Goal: Navigation & Orientation: Find specific page/section

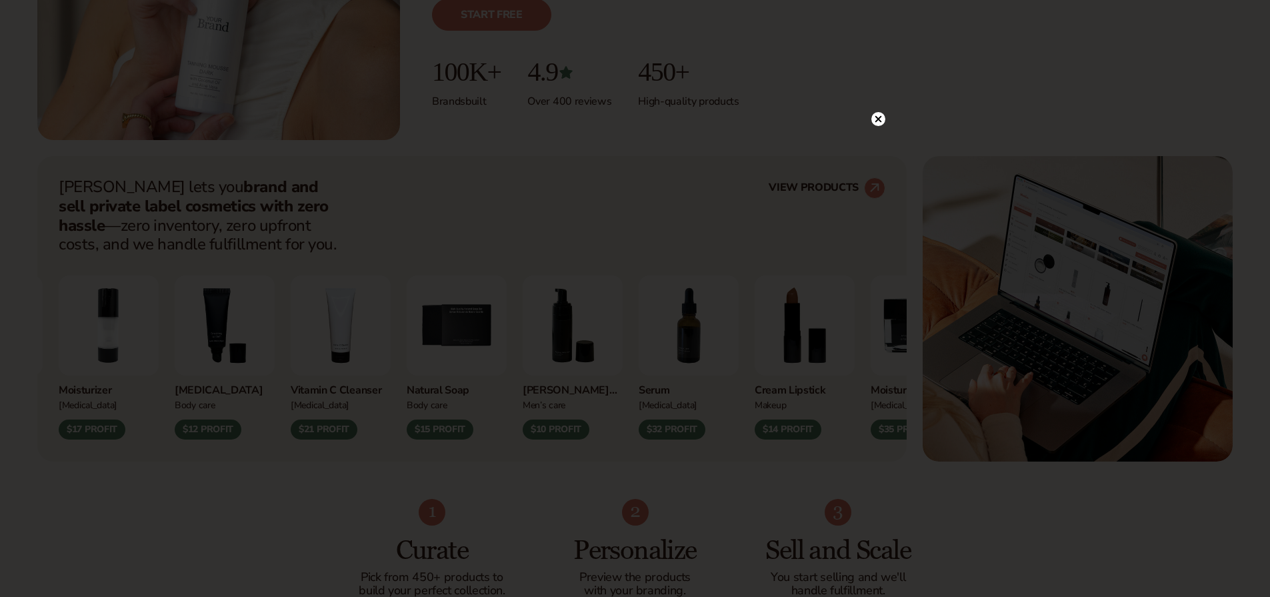
scroll to position [401, 0]
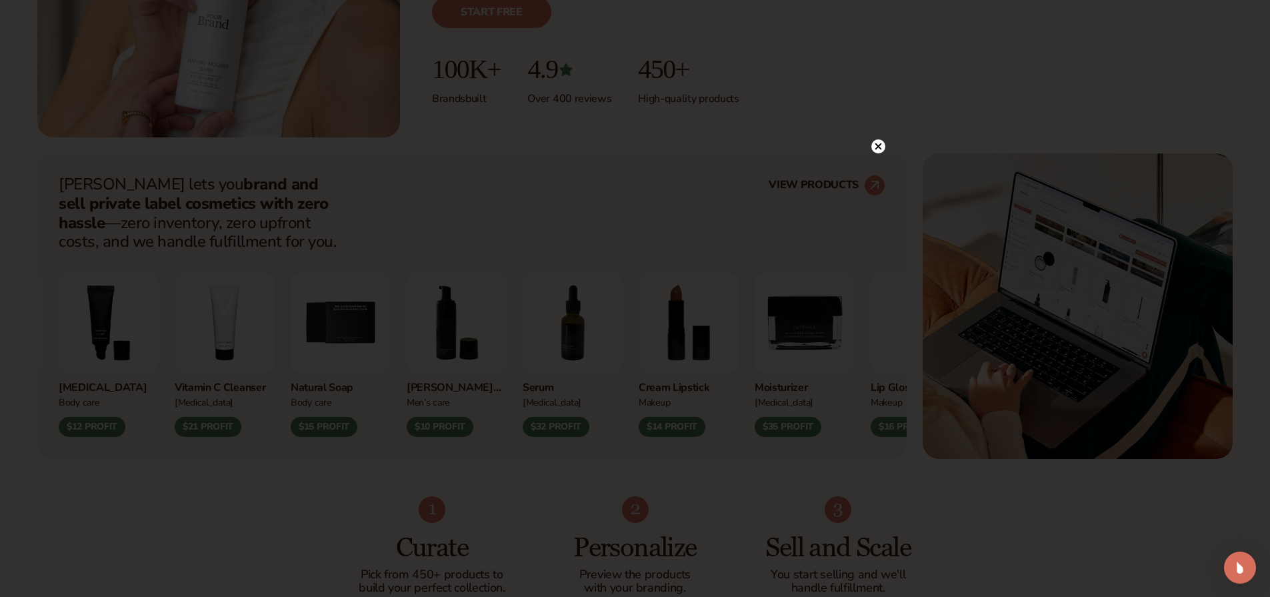
click at [878, 145] on circle at bounding box center [879, 146] width 14 height 14
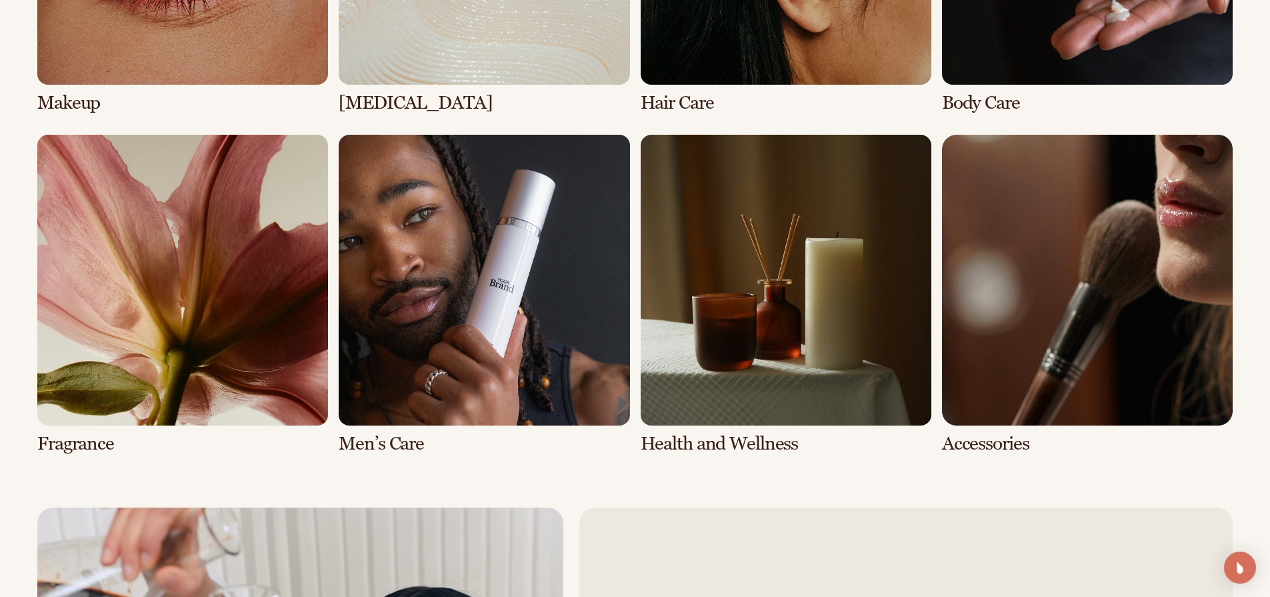
scroll to position [2448, 0]
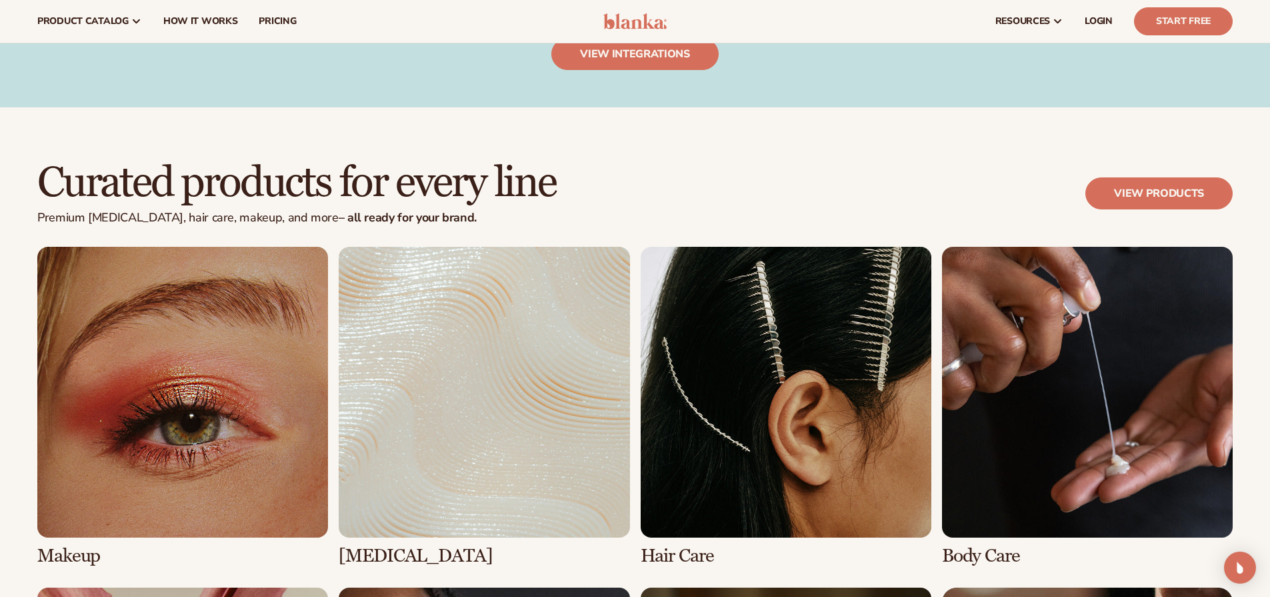
click at [196, 492] on link "1 / 8" at bounding box center [182, 406] width 291 height 319
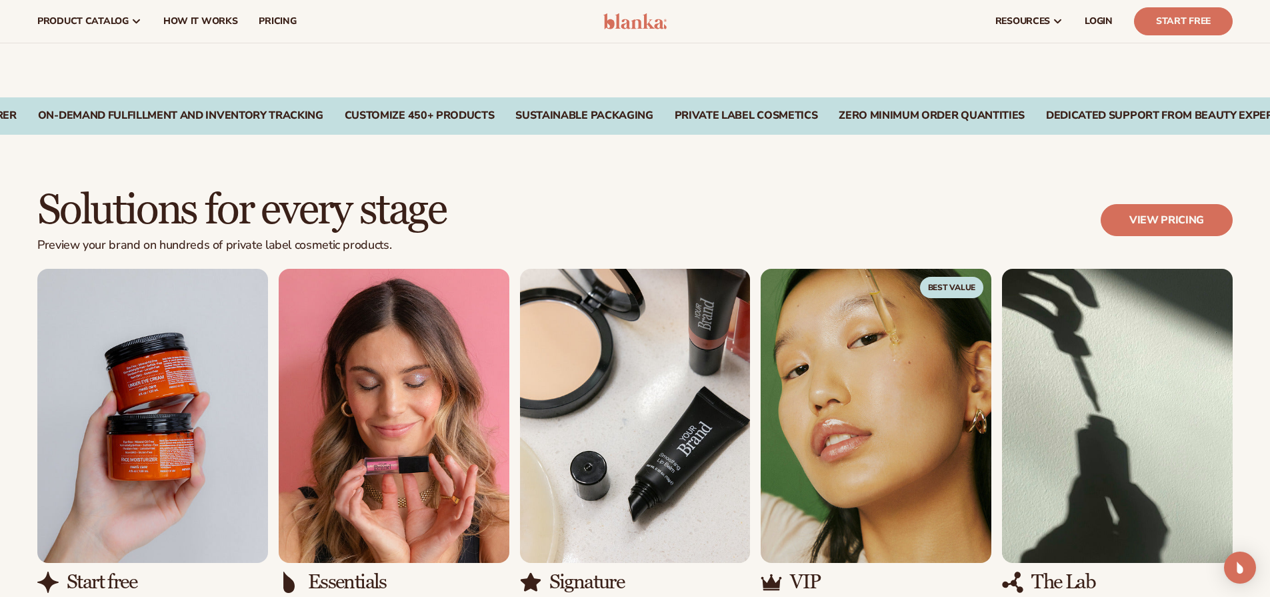
scroll to position [960, 0]
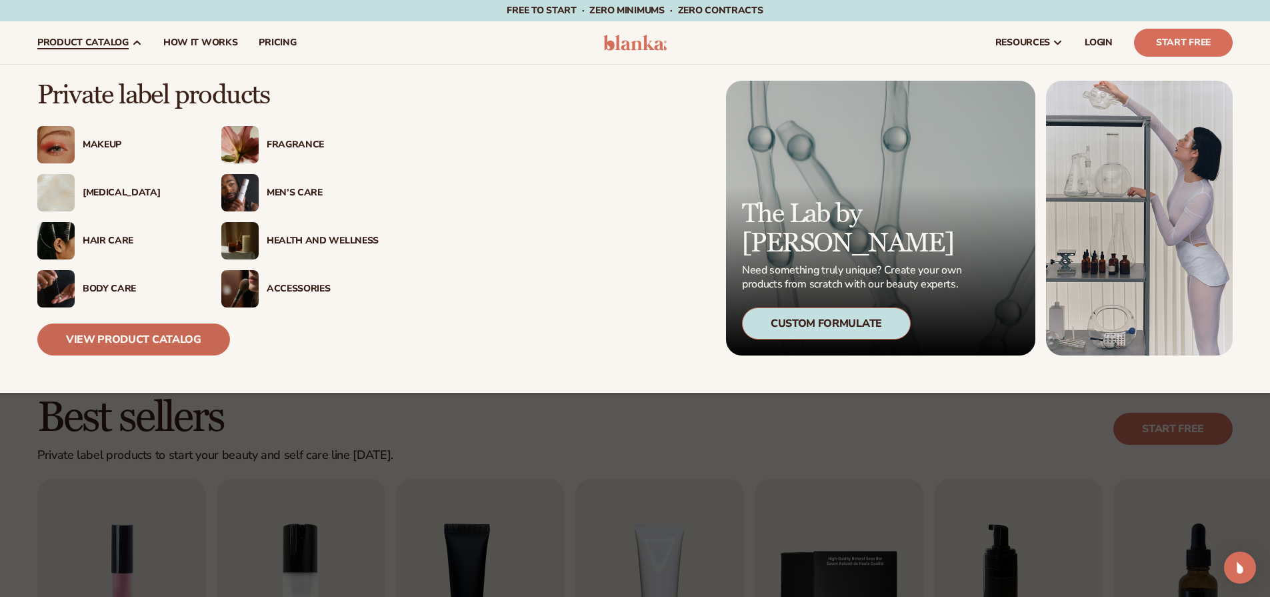
click at [149, 335] on link "View Product Catalog" at bounding box center [133, 339] width 193 height 32
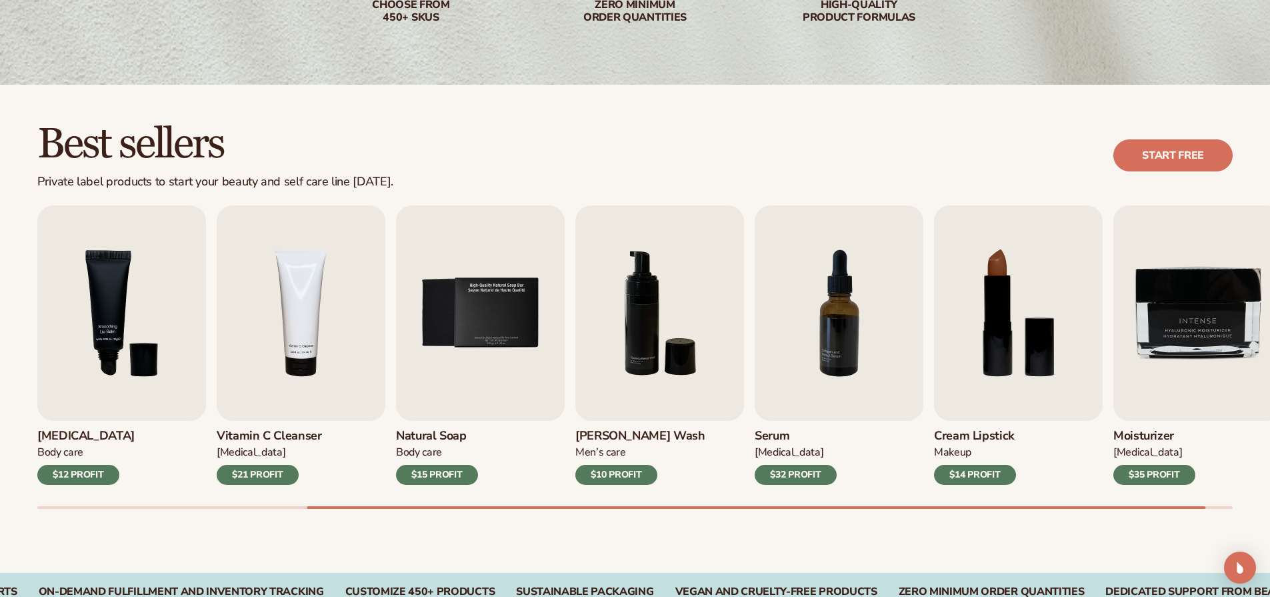
scroll to position [301, 0]
